Goal: Information Seeking & Learning: Learn about a topic

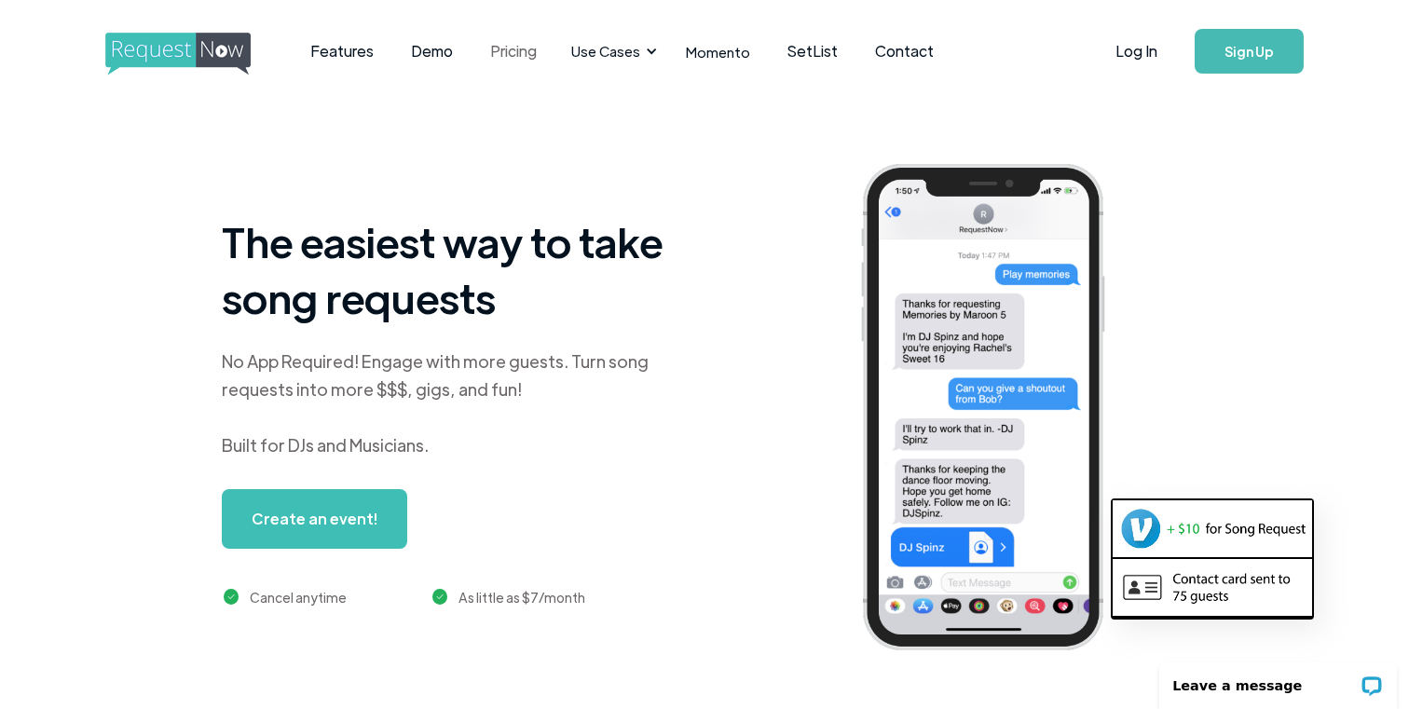
click at [511, 59] on link "Pricing" at bounding box center [514, 51] width 84 height 58
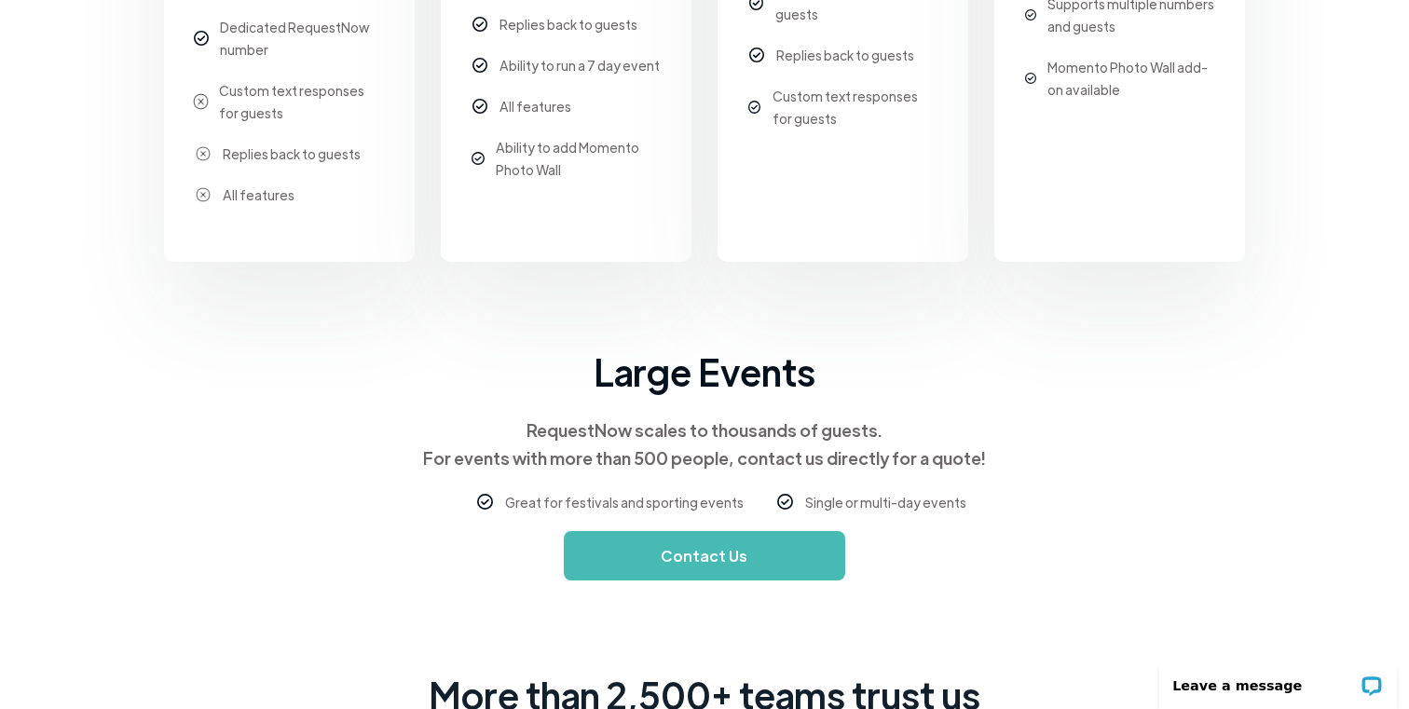
scroll to position [850, 0]
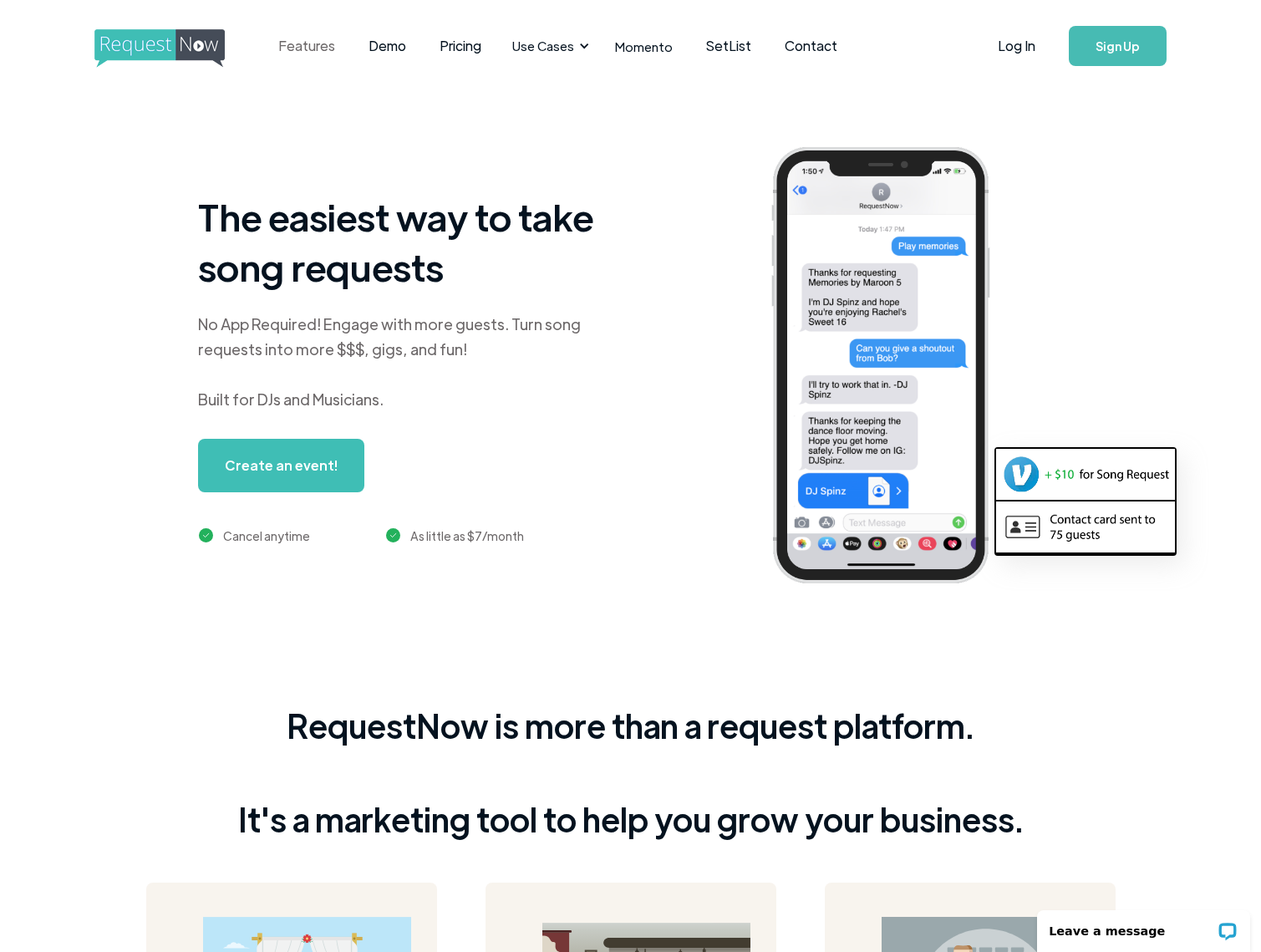
click at [292, 42] on link "Features" at bounding box center [307, 46] width 91 height 52
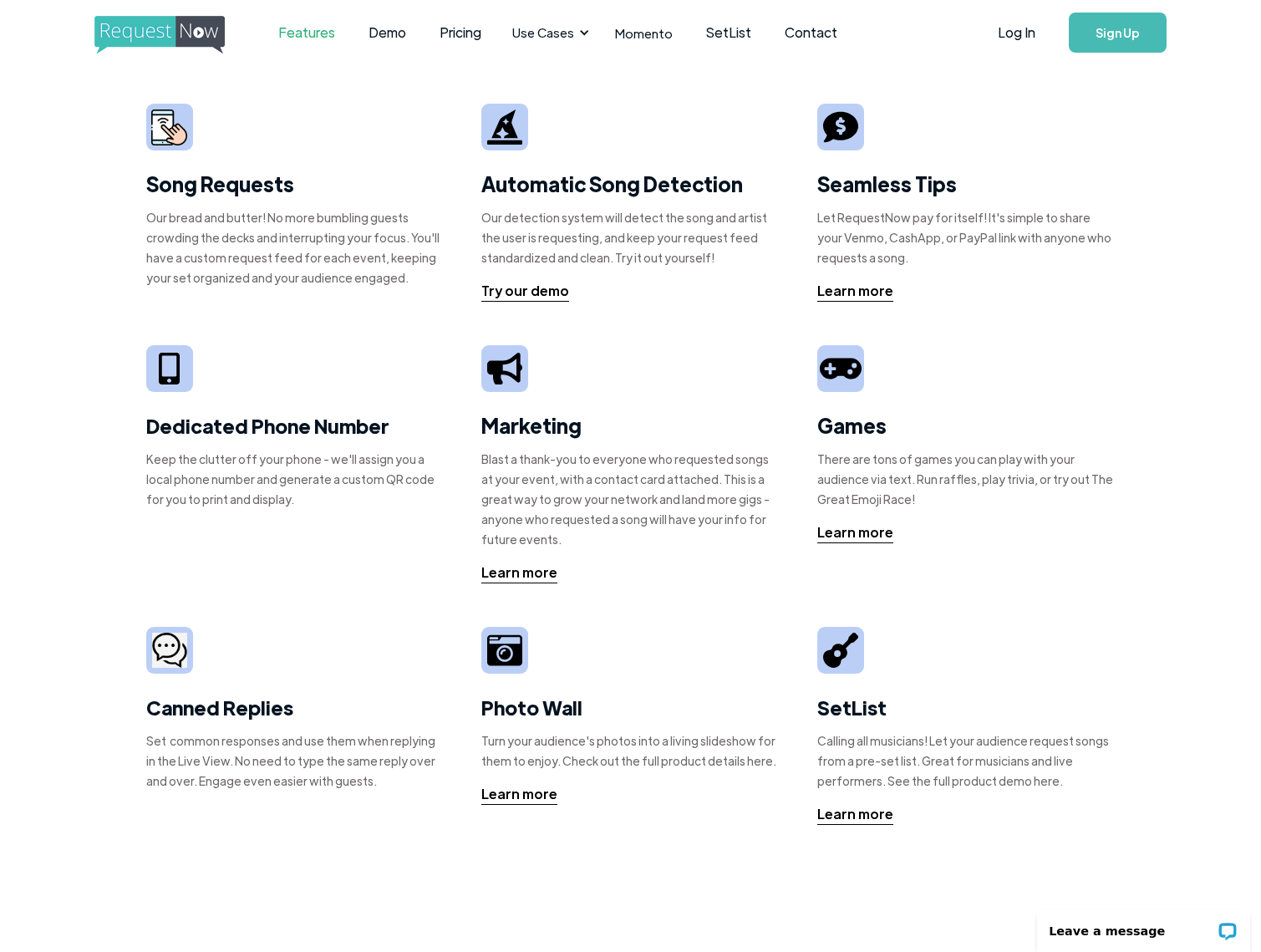
scroll to position [19, 0]
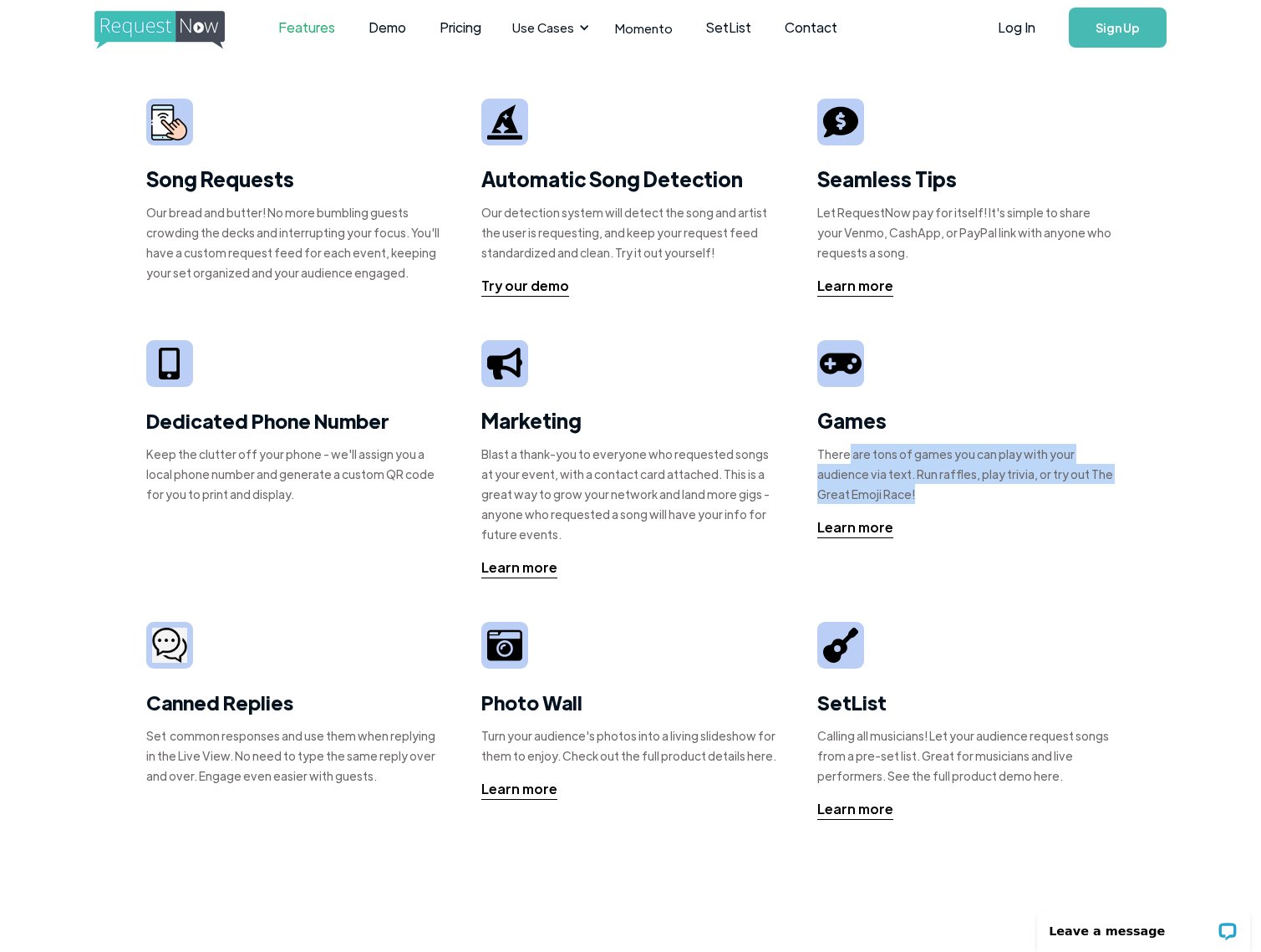
drag, startPoint x: 845, startPoint y: 454, endPoint x: 1040, endPoint y: 497, distance: 199.7
click at [1041, 492] on div "There are tons of games you can play with your audience via text. Run raffles, …" at bounding box center [967, 473] width 299 height 60
click at [1039, 497] on div "There are tons of games you can play with your audience via text. Run raffles, …" at bounding box center [967, 473] width 299 height 60
click at [849, 533] on div "Learn more" at bounding box center [856, 527] width 76 height 20
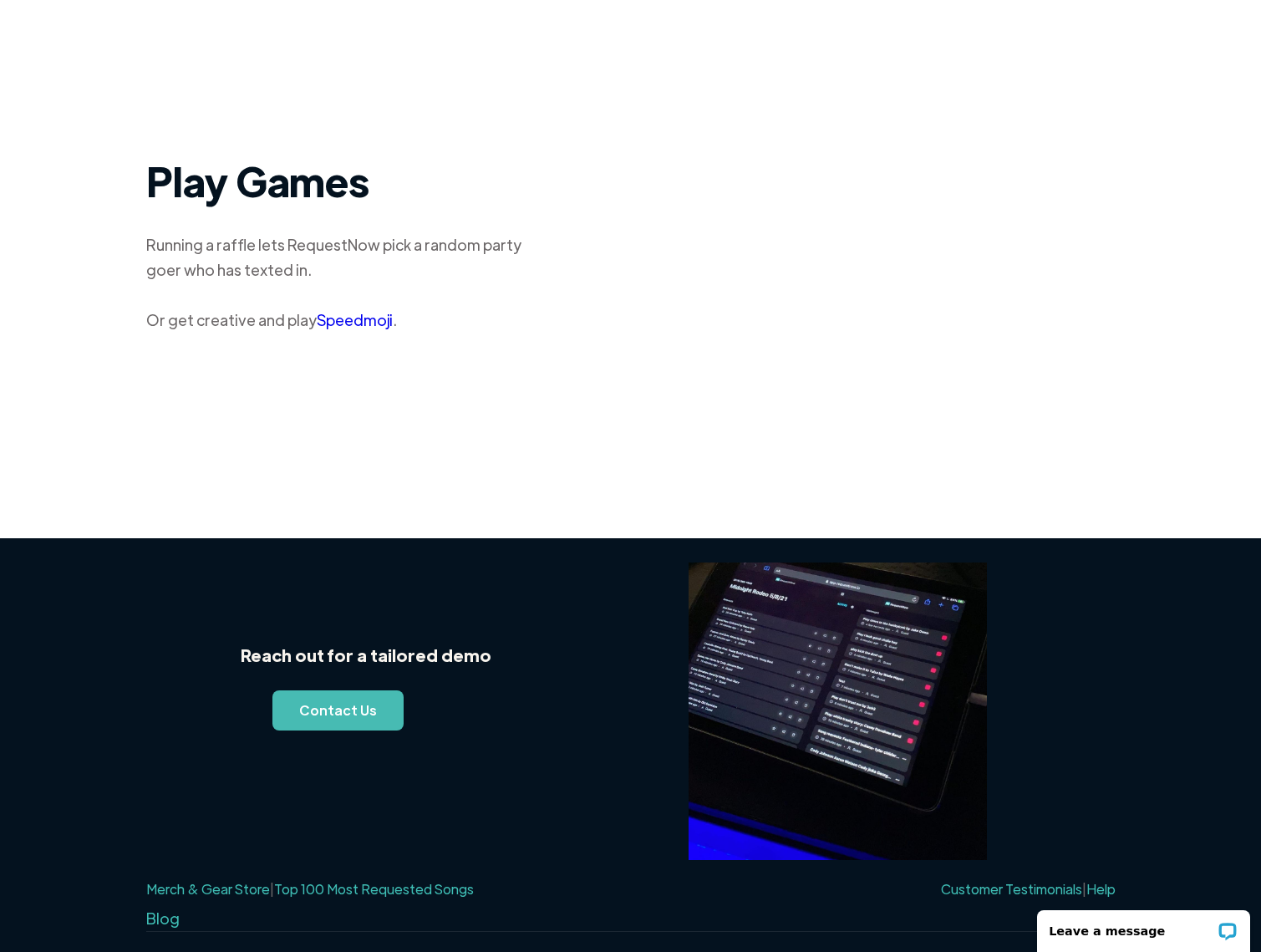
scroll to position [1094, 0]
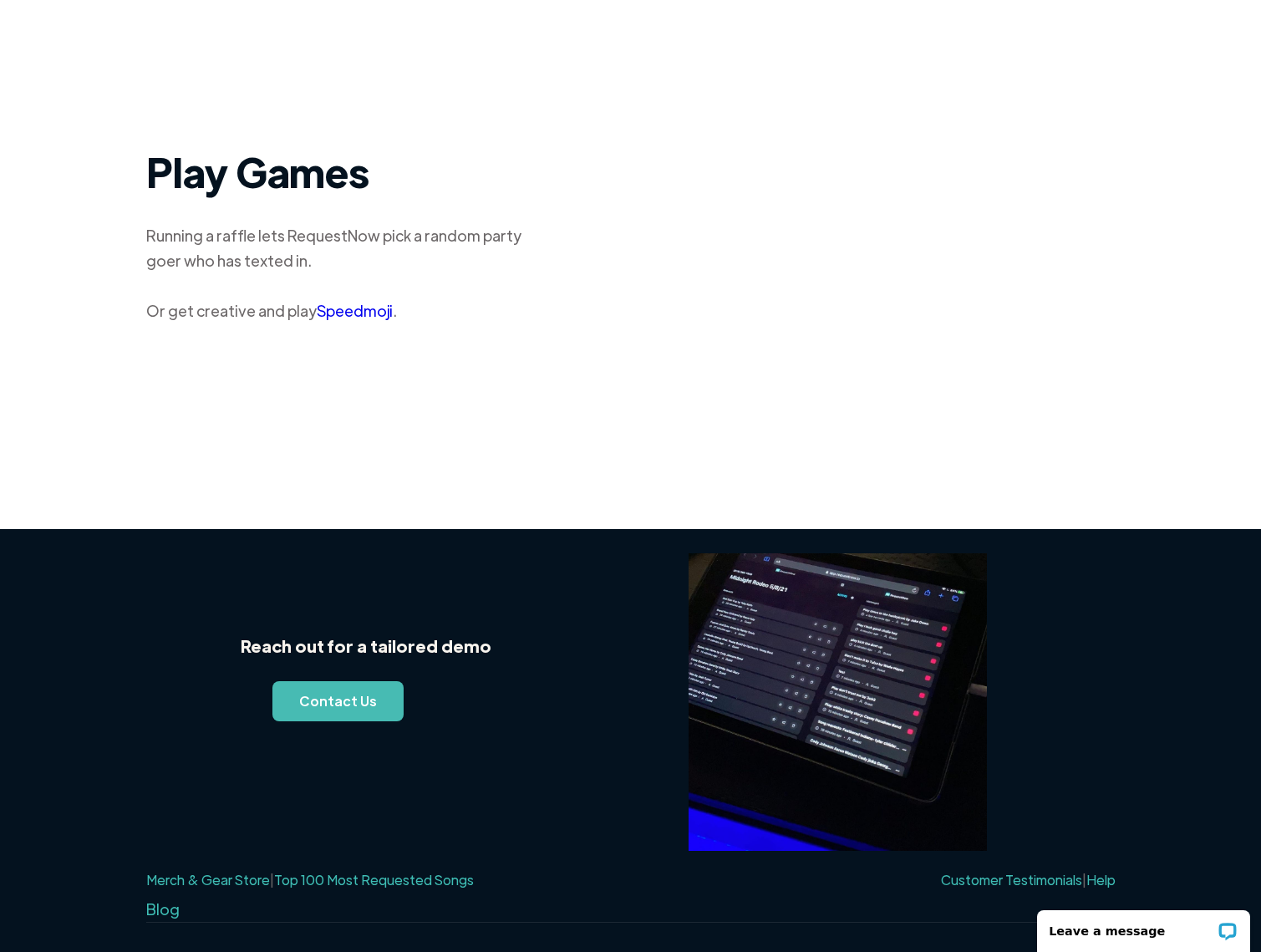
click at [359, 301] on link "Speedmoji" at bounding box center [354, 310] width 76 height 19
